Goal: Register for event/course

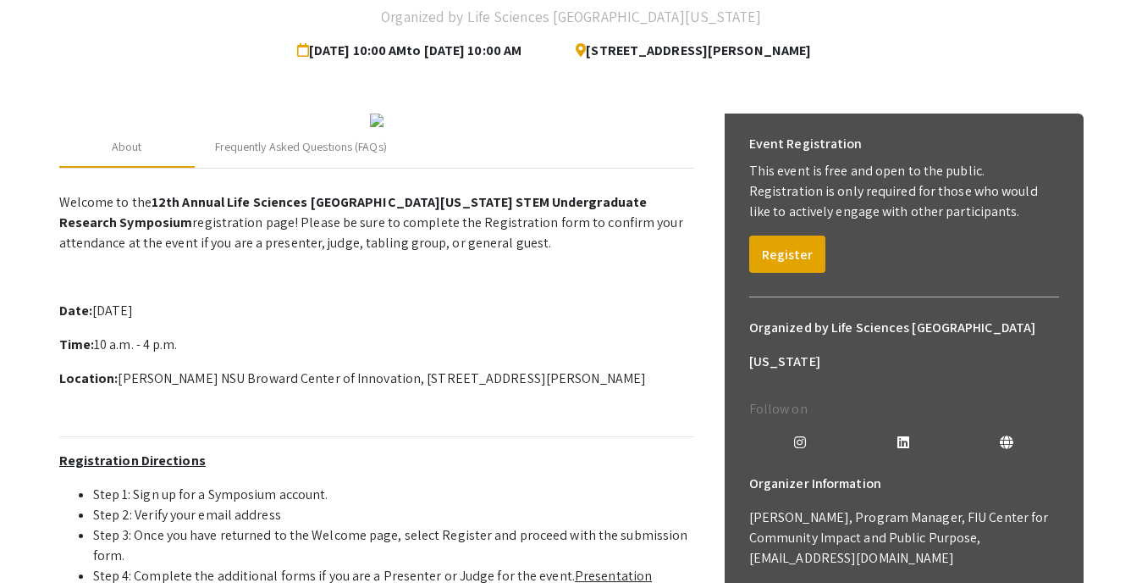
scroll to position [142, 0]
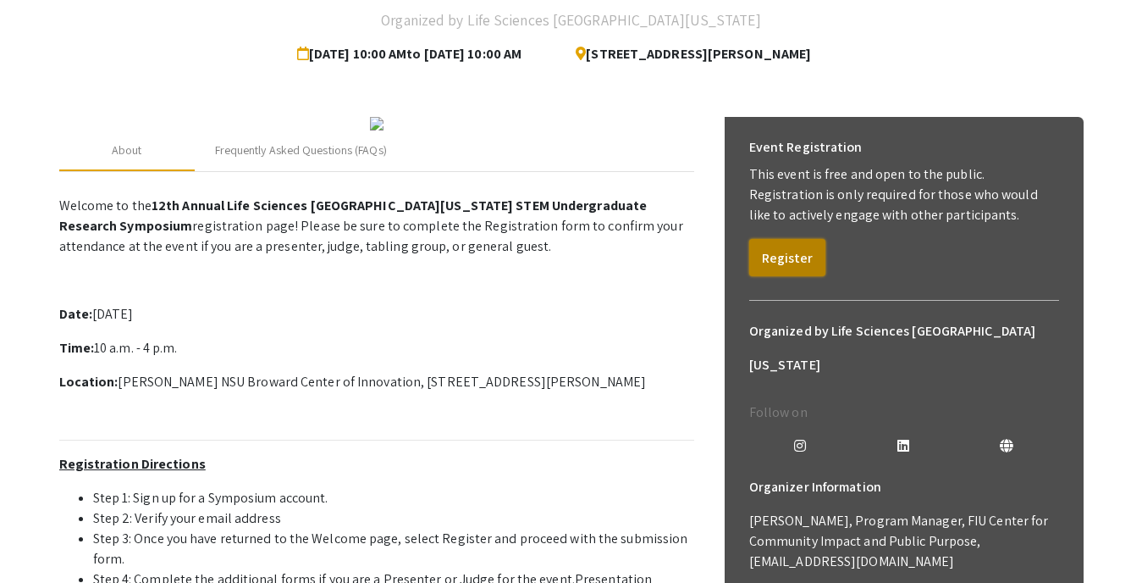
click at [797, 260] on button "Register" at bounding box center [787, 257] width 76 height 37
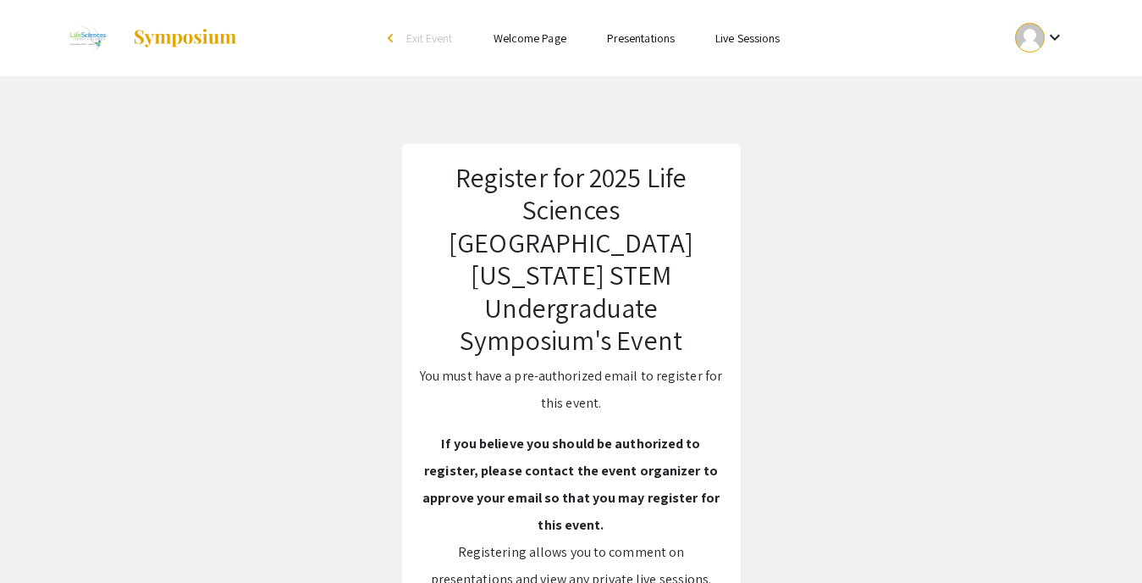
click at [1047, 37] on mat-icon "keyboard_arrow_down" at bounding box center [1055, 37] width 20 height 20
click at [1020, 170] on button "Sign out" at bounding box center [1050, 165] width 104 height 41
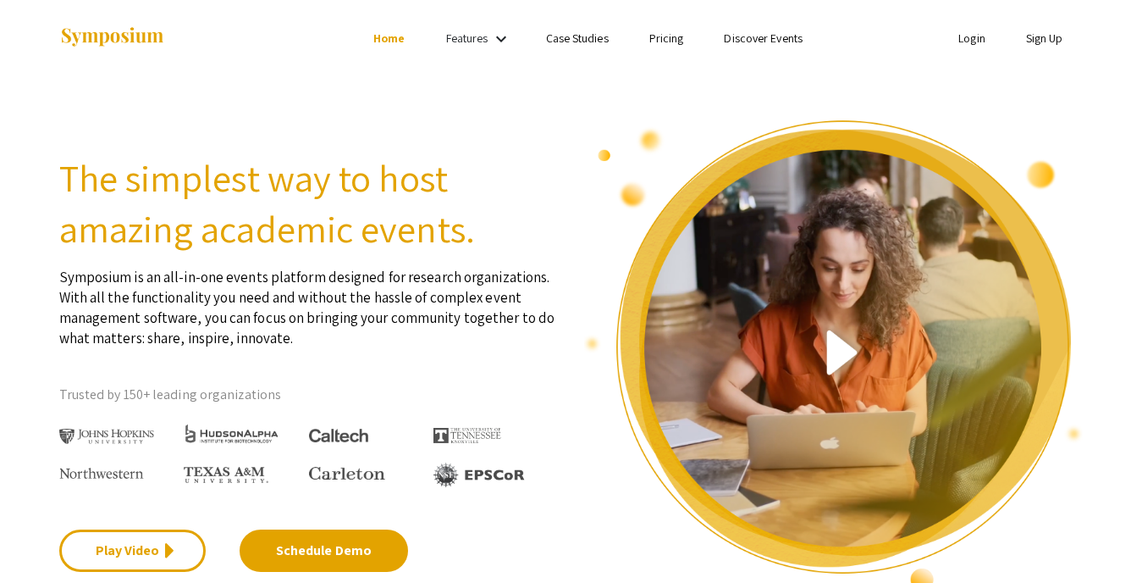
click at [966, 42] on link "Login" at bounding box center [972, 37] width 27 height 15
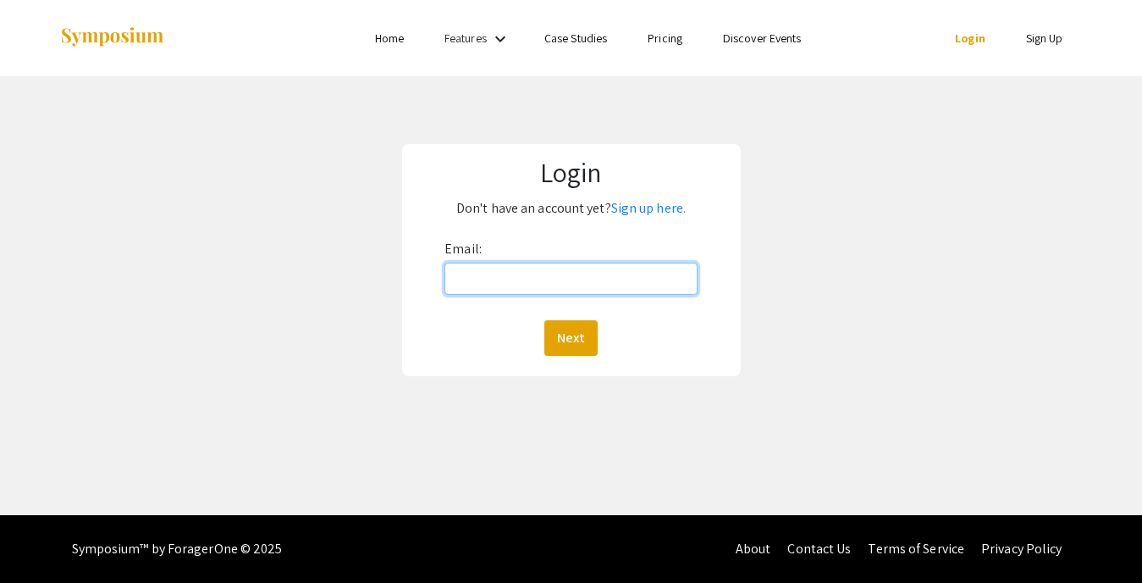
click at [553, 286] on input "Email:" at bounding box center [571, 278] width 252 height 32
type input "[EMAIL_ADDRESS][DOMAIN_NAME]"
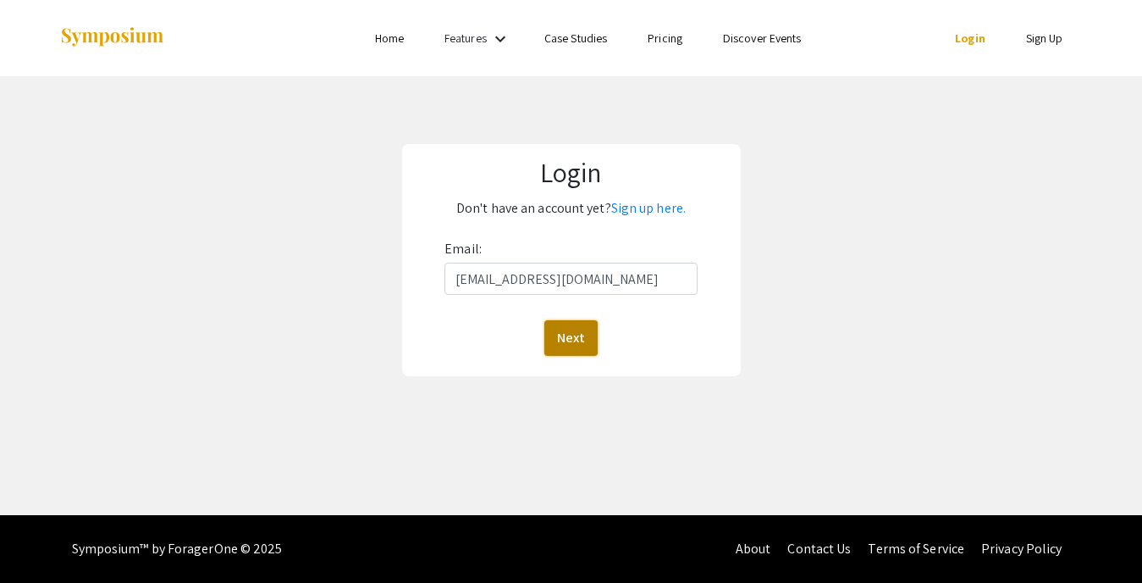
click at [553, 334] on button "Next" at bounding box center [570, 338] width 53 height 36
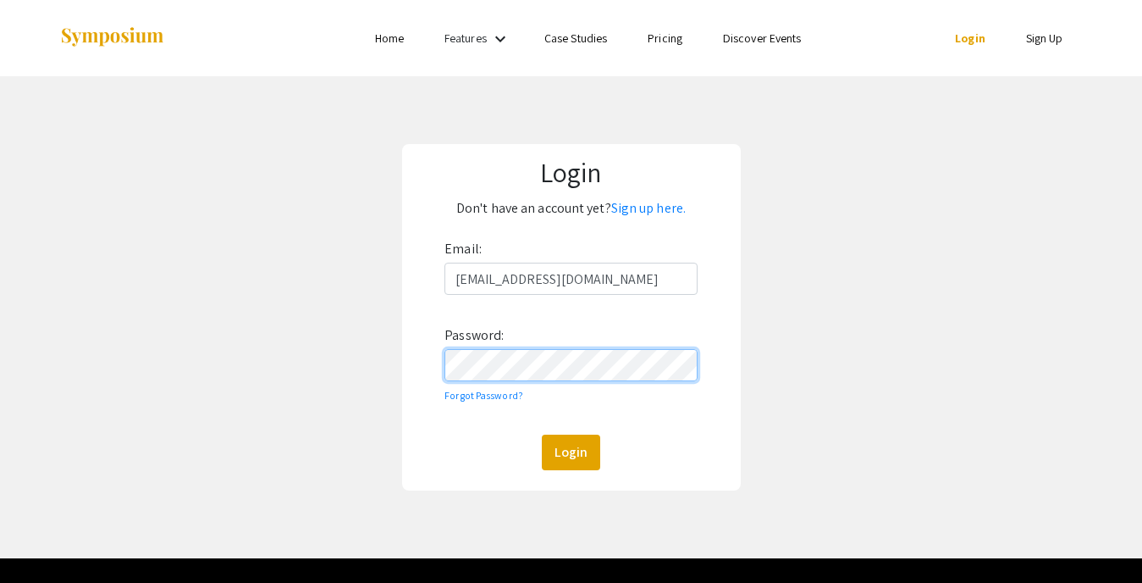
click at [542, 434] on button "Login" at bounding box center [571, 452] width 58 height 36
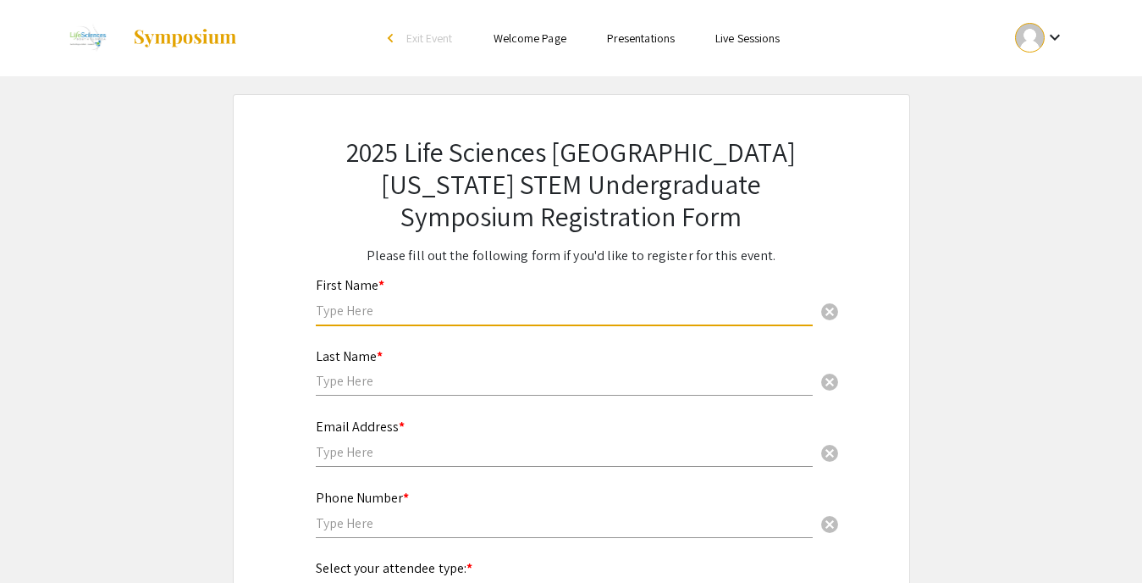
click at [611, 306] on input "text" at bounding box center [564, 310] width 497 height 18
type input "[PERSON_NAME]"
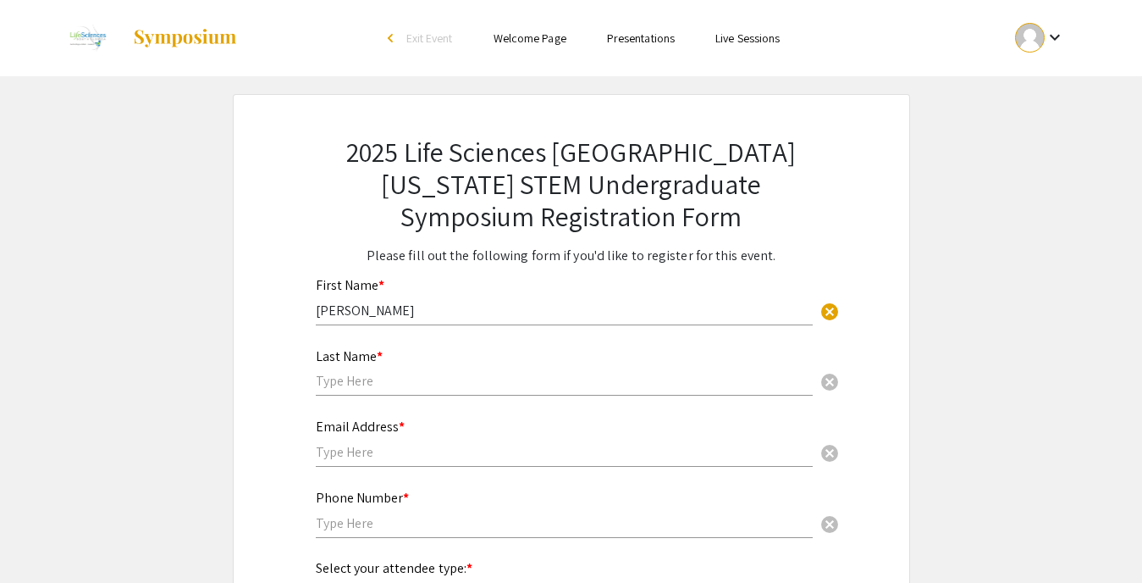
click at [514, 368] on div "Last Name * cancel" at bounding box center [564, 364] width 497 height 64
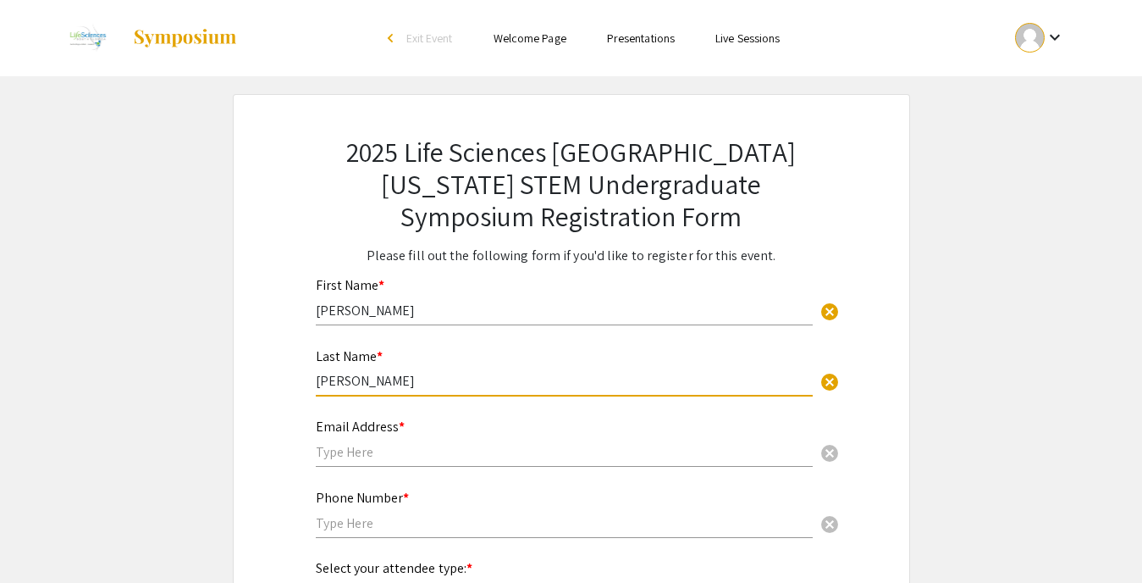
type input "[PERSON_NAME]"
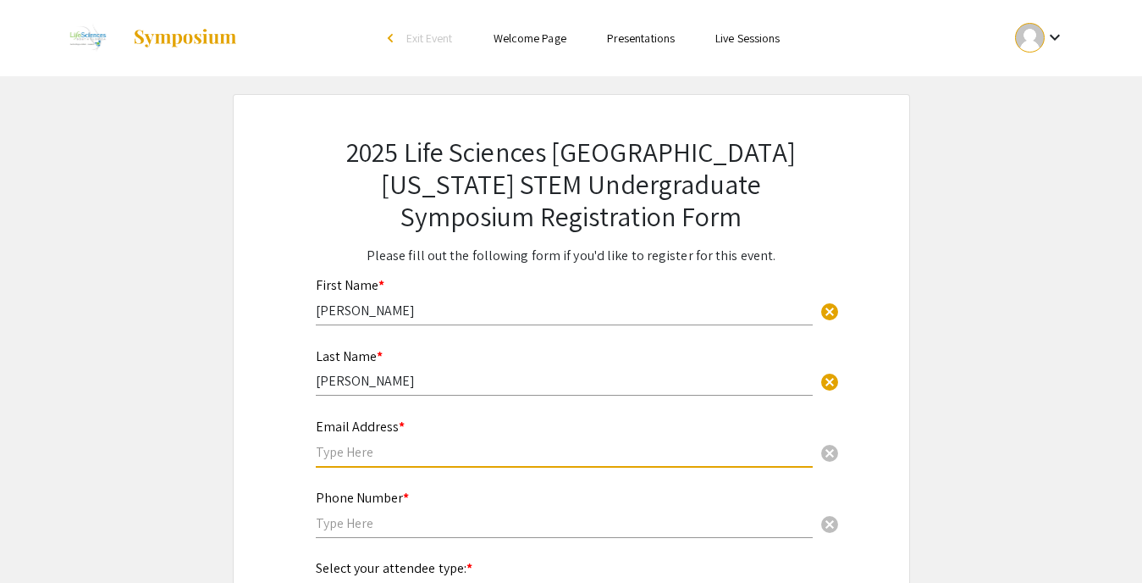
click at [385, 453] on input "text" at bounding box center [564, 452] width 497 height 18
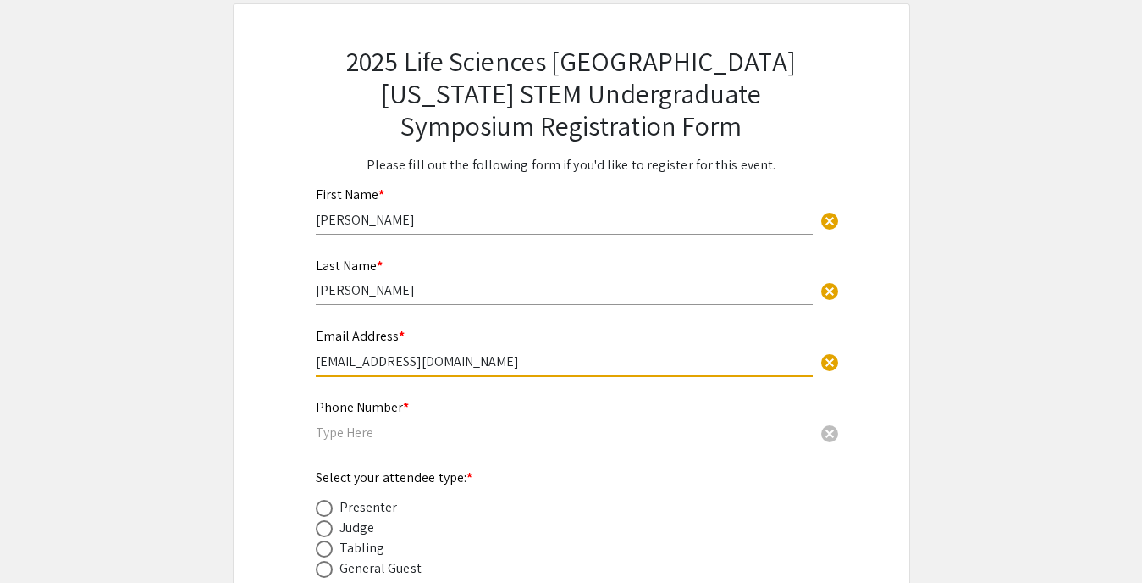
scroll to position [88, 0]
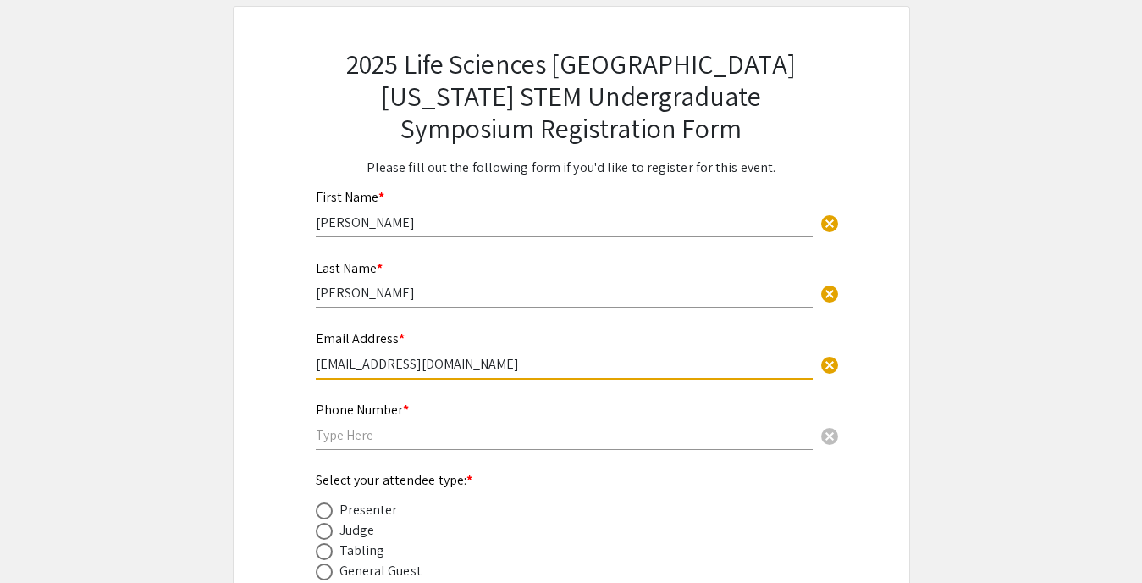
type input "[EMAIL_ADDRESS][DOMAIN_NAME]"
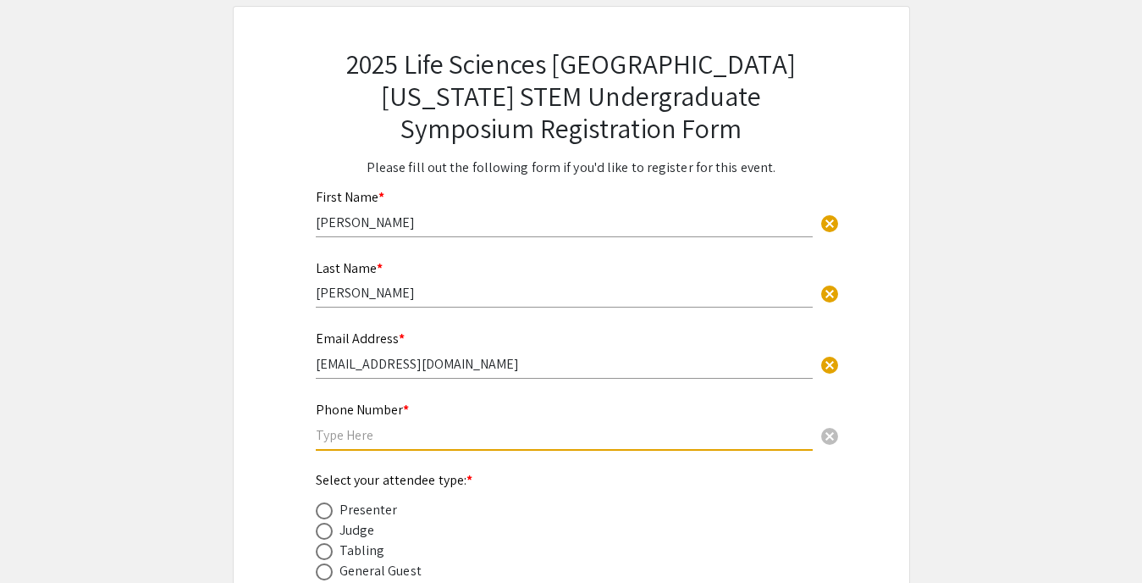
click at [334, 439] on input "text" at bounding box center [564, 435] width 497 height 18
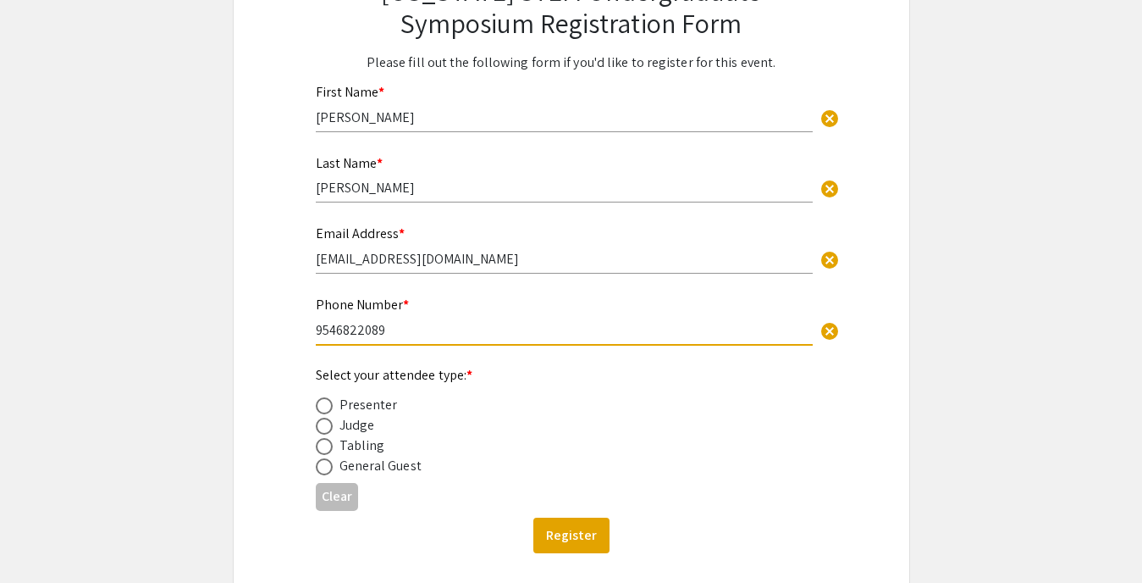
scroll to position [202, 0]
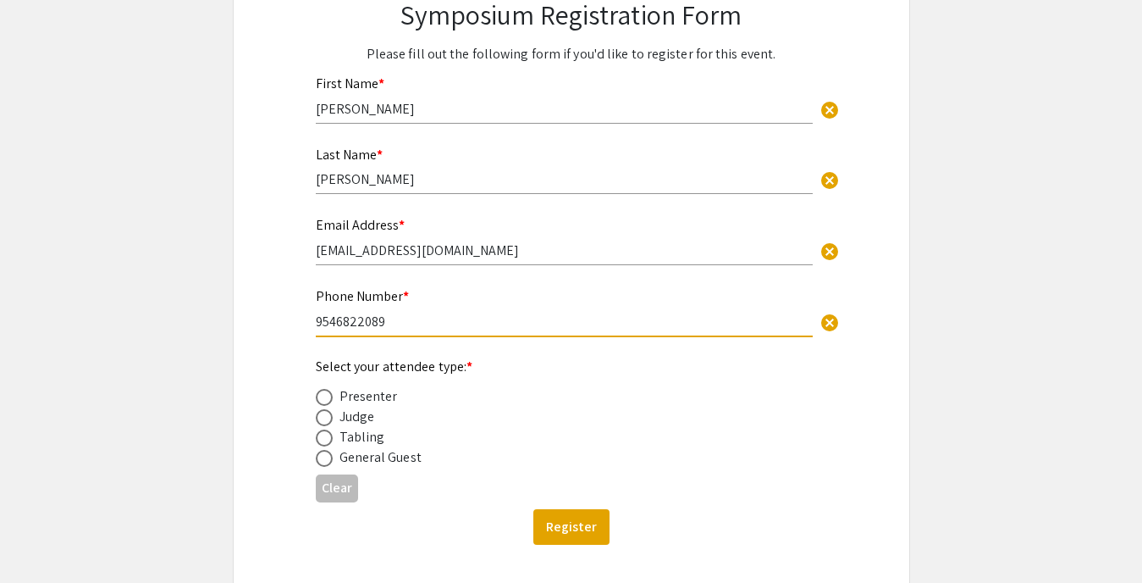
type input "9546822089"
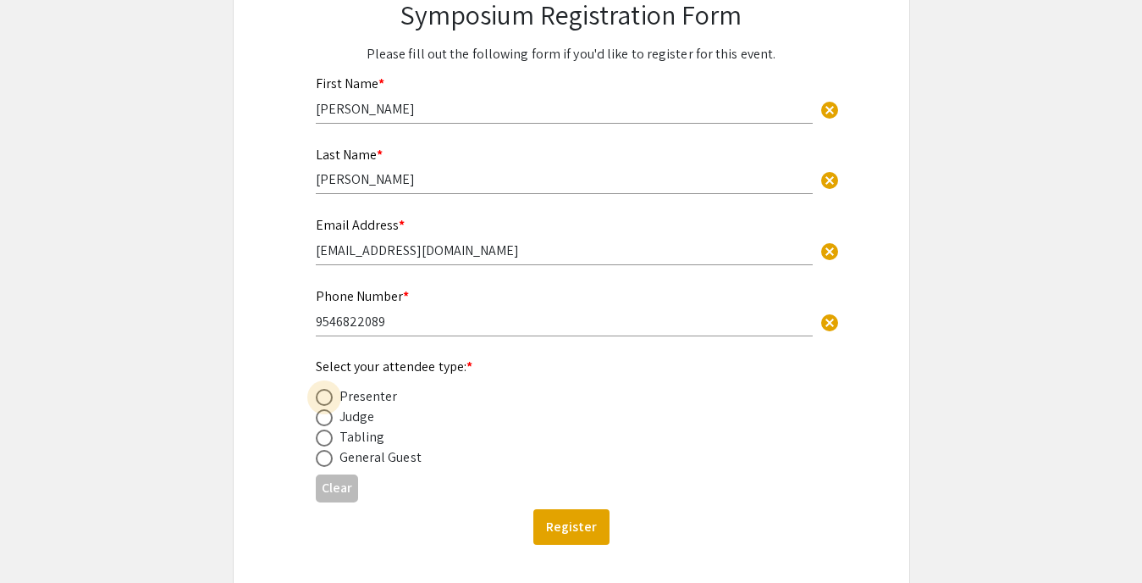
click at [324, 402] on span at bounding box center [324, 397] width 17 height 17
click at [324, 402] on input "radio" at bounding box center [324, 397] width 17 height 17
radio input "true"
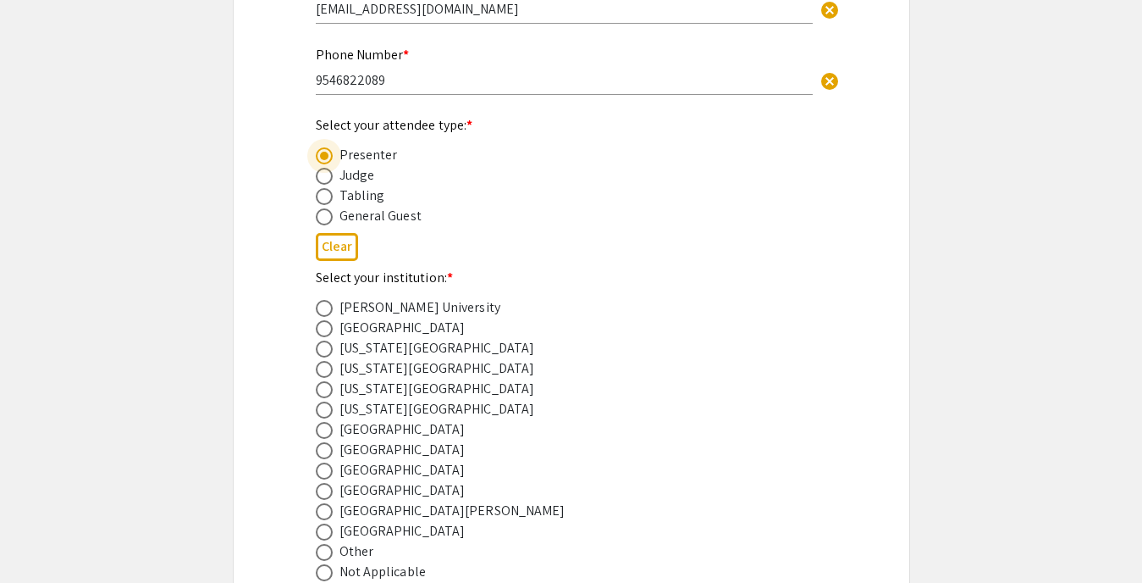
scroll to position [456, 0]
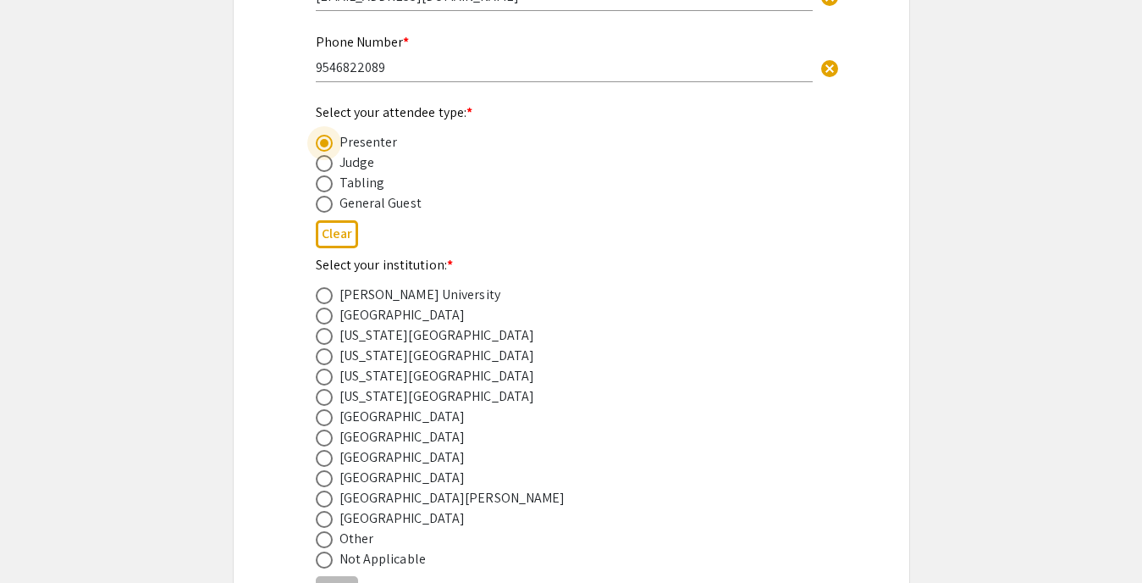
click at [323, 456] on span at bounding box center [324, 458] width 17 height 17
click at [323, 456] on input "radio" at bounding box center [324, 458] width 17 height 17
radio input "true"
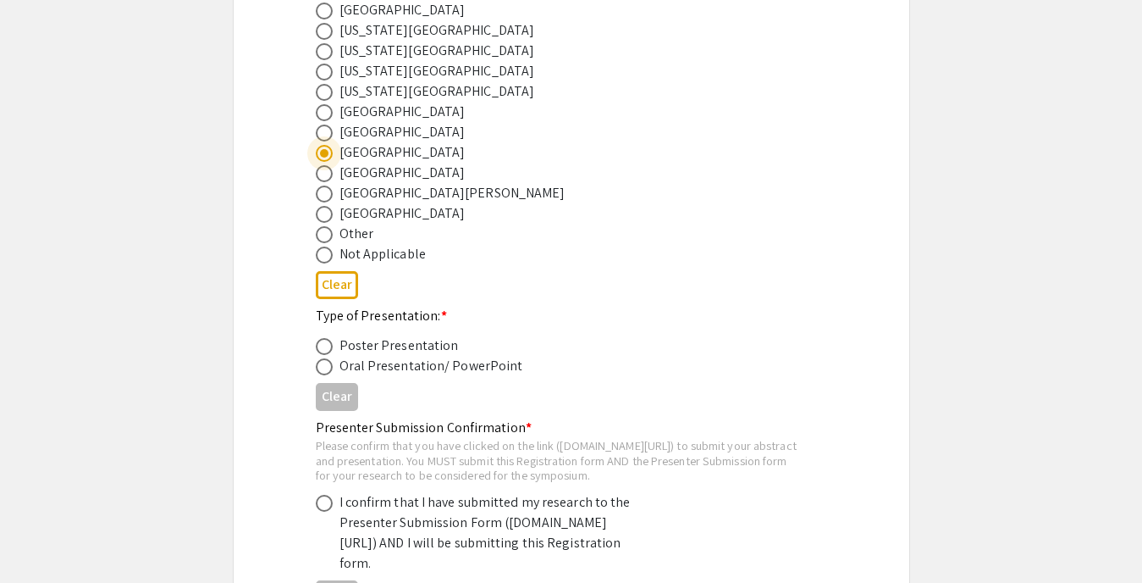
scroll to position [780, 0]
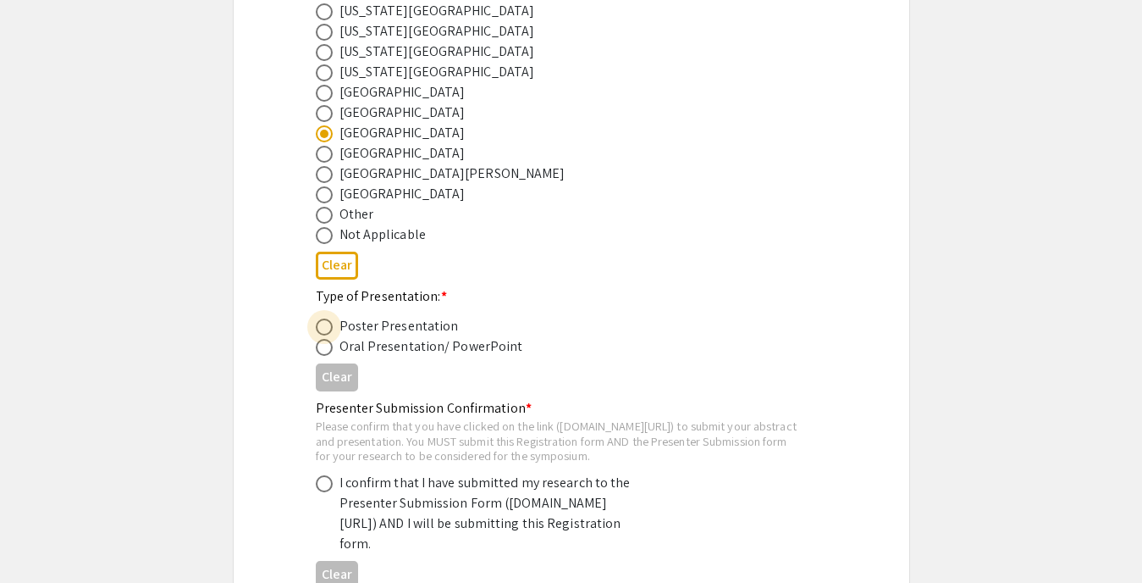
click at [319, 324] on span at bounding box center [324, 326] width 17 height 17
click at [319, 324] on input "radio" at bounding box center [324, 326] width 17 height 17
radio input "true"
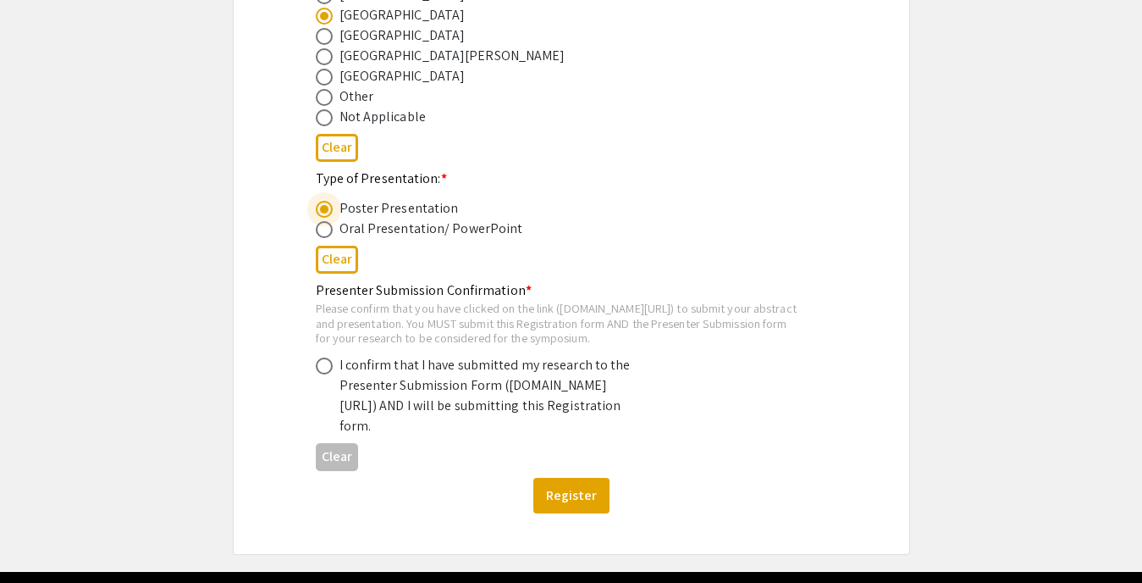
scroll to position [899, 0]
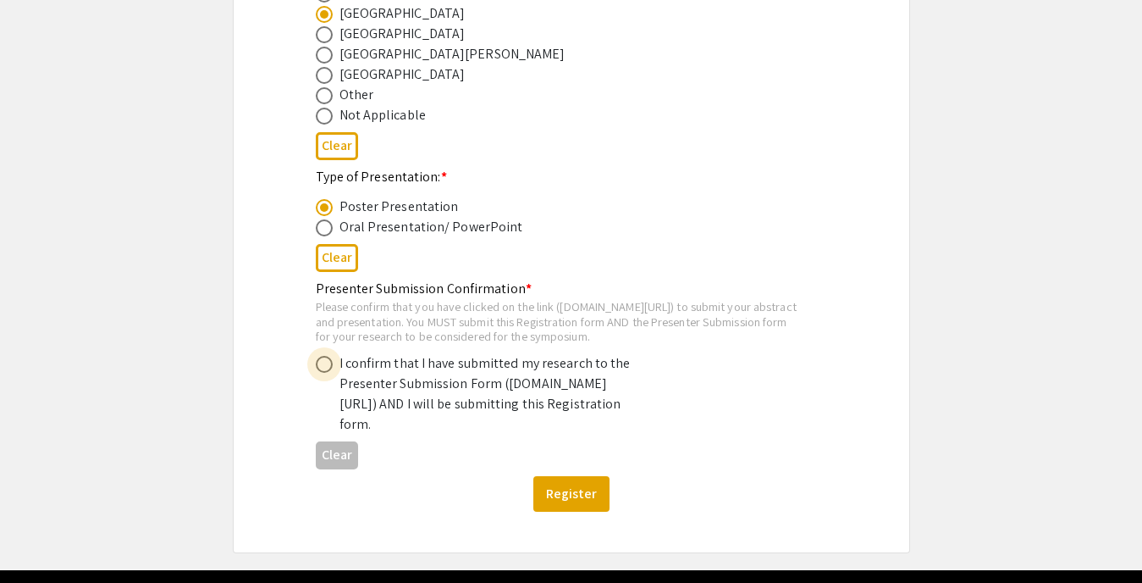
click at [324, 373] on span at bounding box center [324, 364] width 17 height 17
click at [324, 373] on input "radio" at bounding box center [324, 364] width 17 height 17
radio input "true"
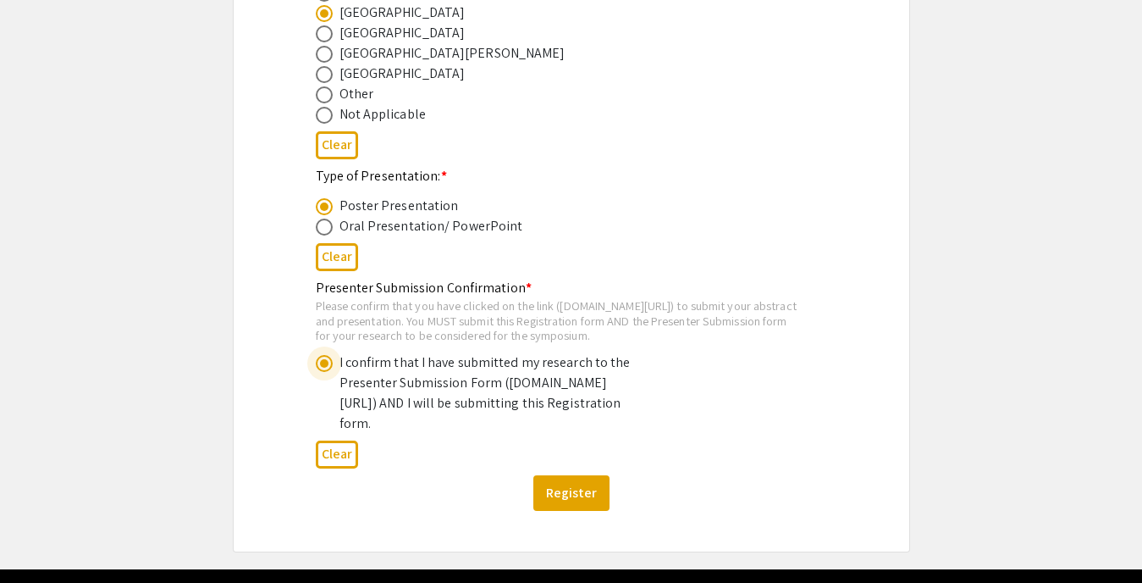
scroll to position [903, 0]
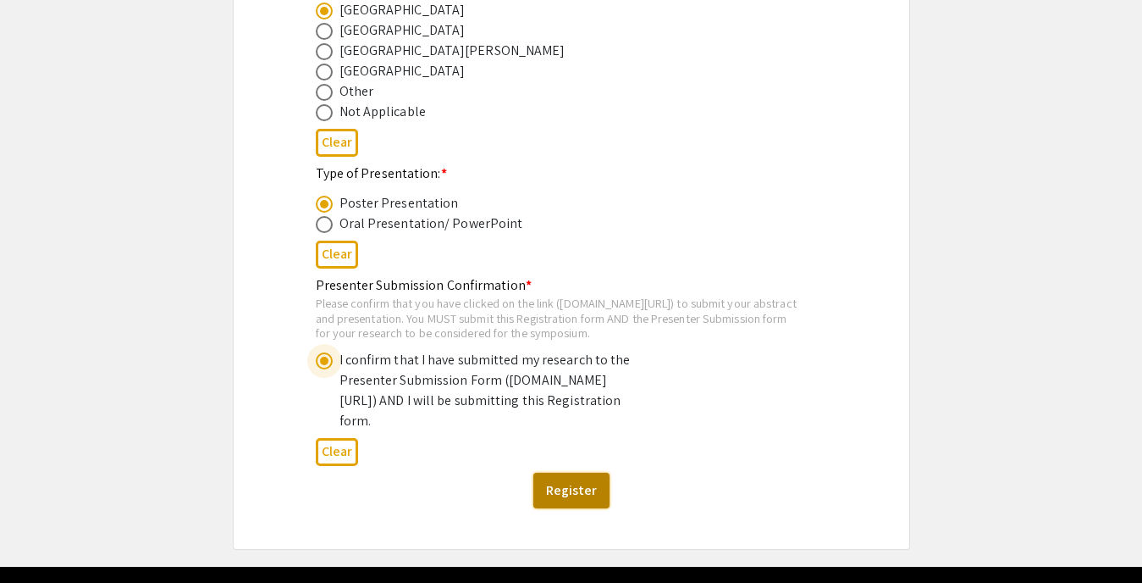
click at [581, 508] on button "Register" at bounding box center [571, 490] width 76 height 36
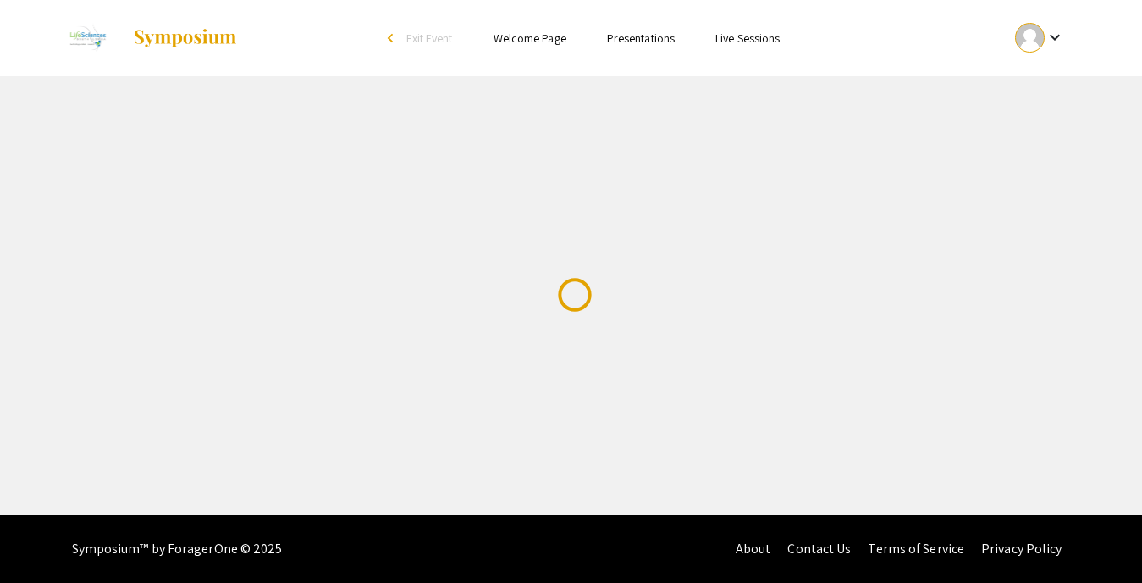
scroll to position [0, 0]
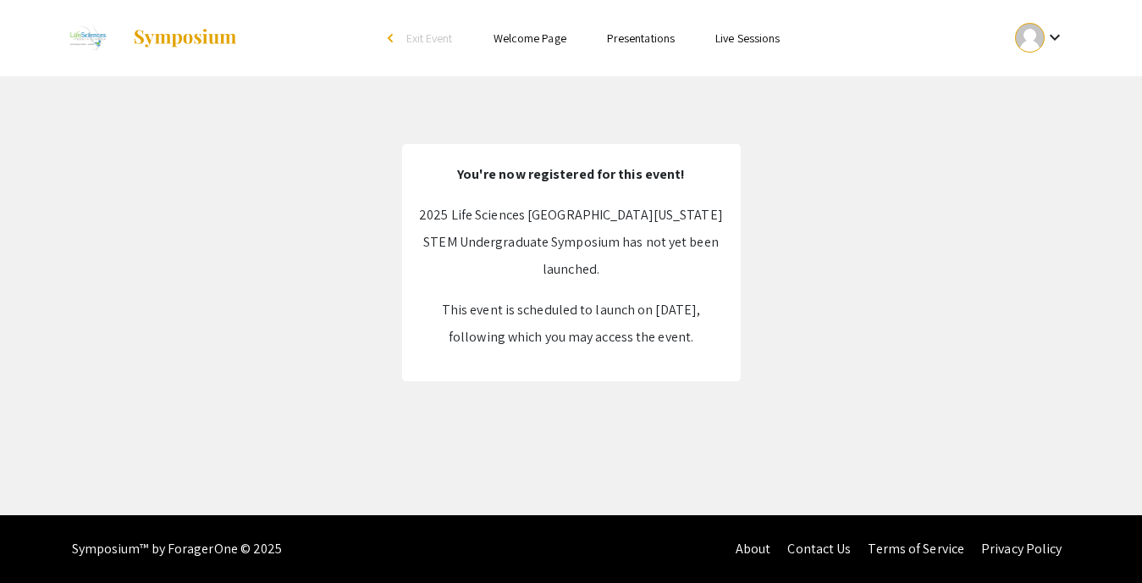
click at [550, 35] on link "Welcome Page" at bounding box center [530, 37] width 73 height 15
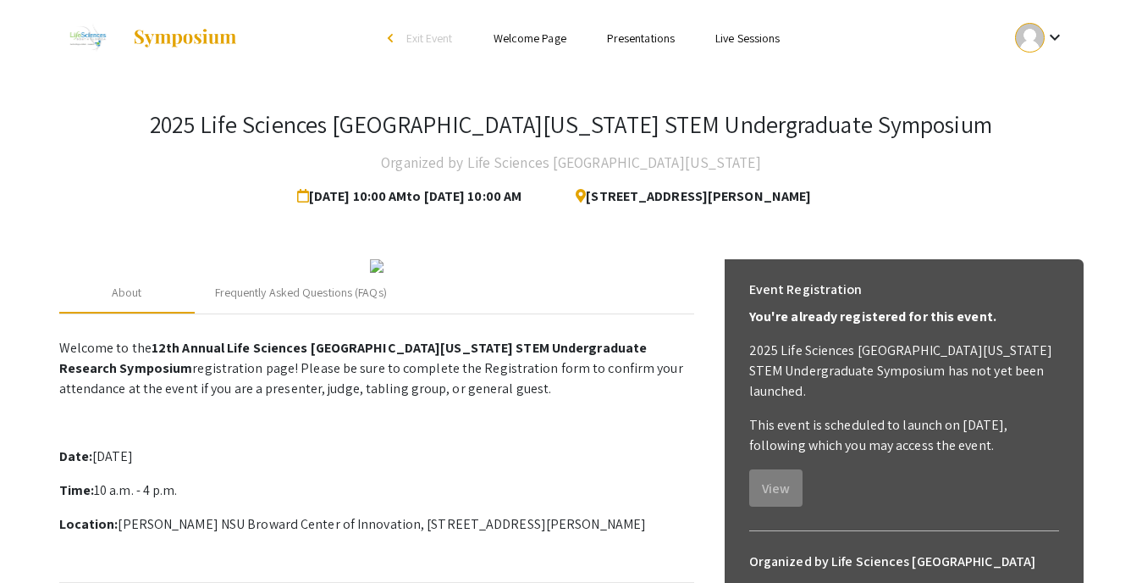
click at [649, 50] on ul "Skip navigation arrow_back_ios Exit Event Welcome Page Presentations Live Sessi…" at bounding box center [571, 38] width 338 height 76
click at [649, 41] on link "Presentations" at bounding box center [641, 37] width 68 height 15
click at [637, 33] on link "Presentations" at bounding box center [641, 37] width 68 height 15
click at [748, 39] on link "Live Sessions" at bounding box center [748, 37] width 64 height 15
click at [392, 36] on div "arrow_back_ios" at bounding box center [393, 38] width 10 height 10
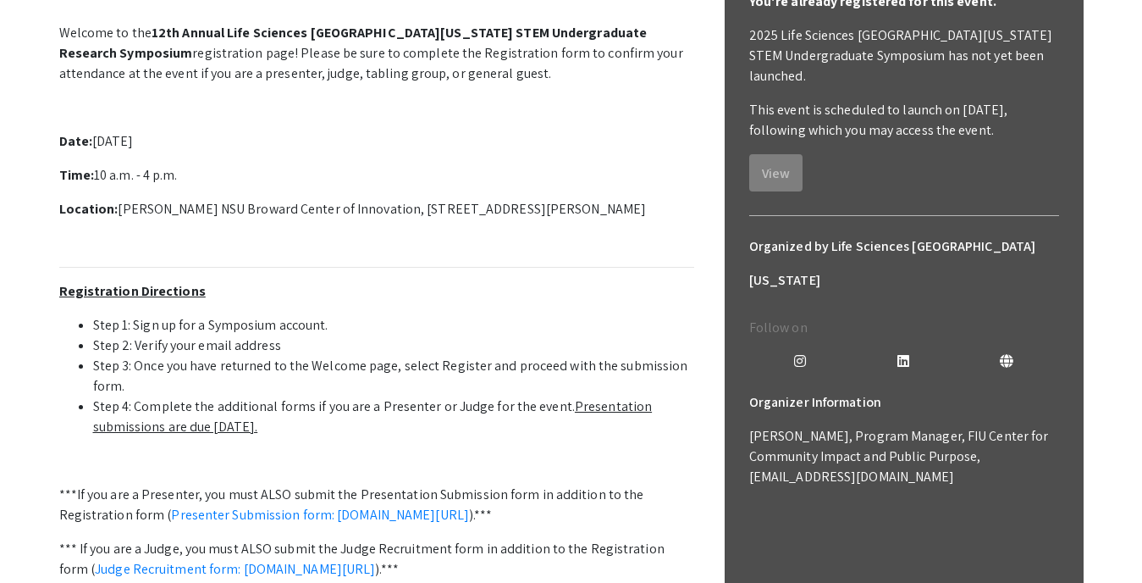
scroll to position [290, 0]
